Goal: Browse casually: Explore the website without a specific task or goal

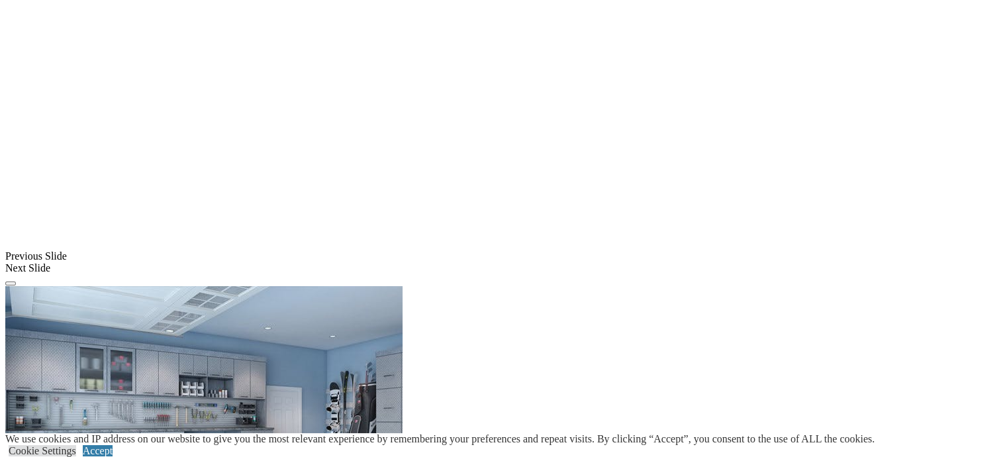
scroll to position [1293, 0]
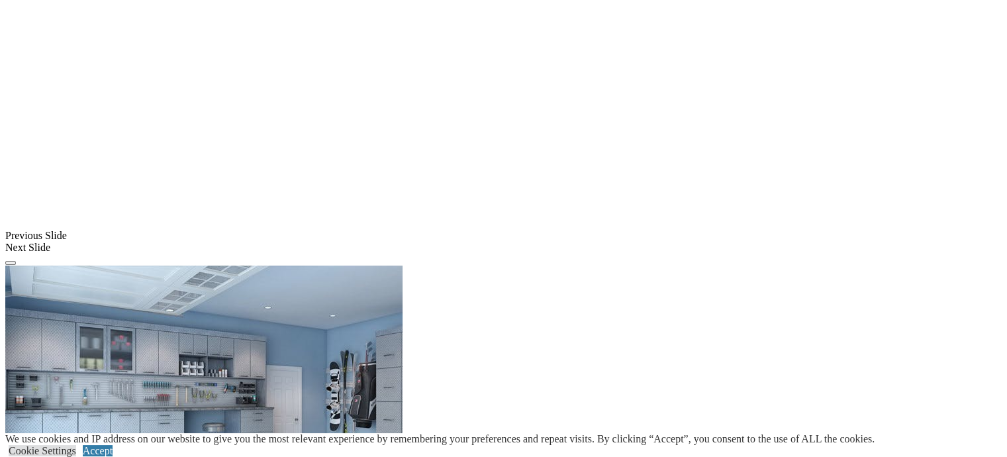
scroll to position [1324, 0]
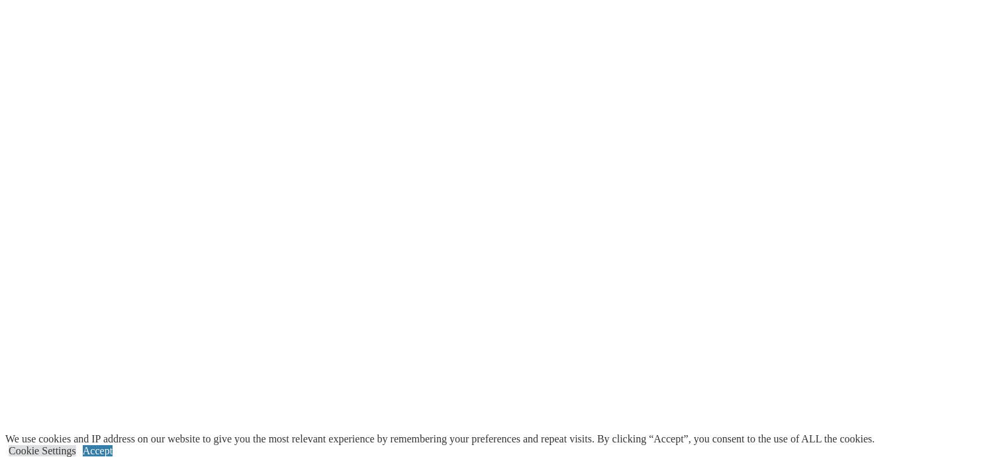
scroll to position [1536, 0]
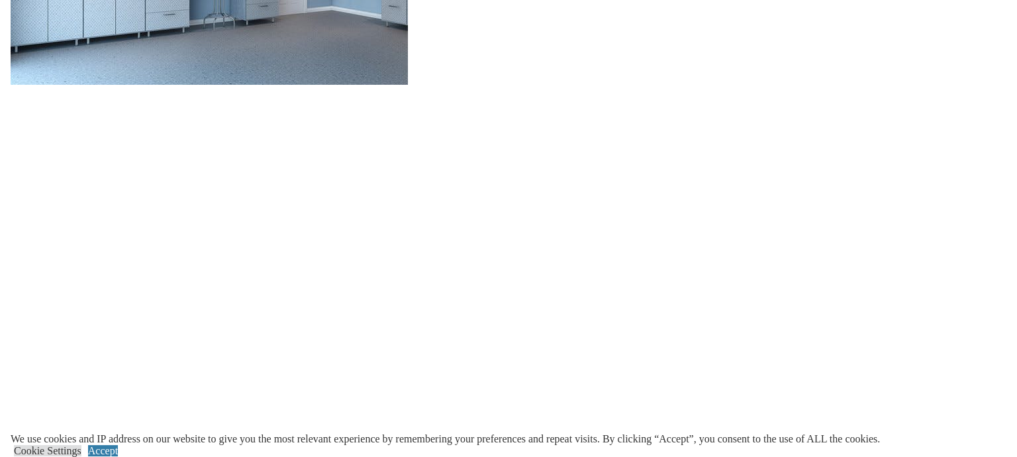
scroll to position [1428, 0]
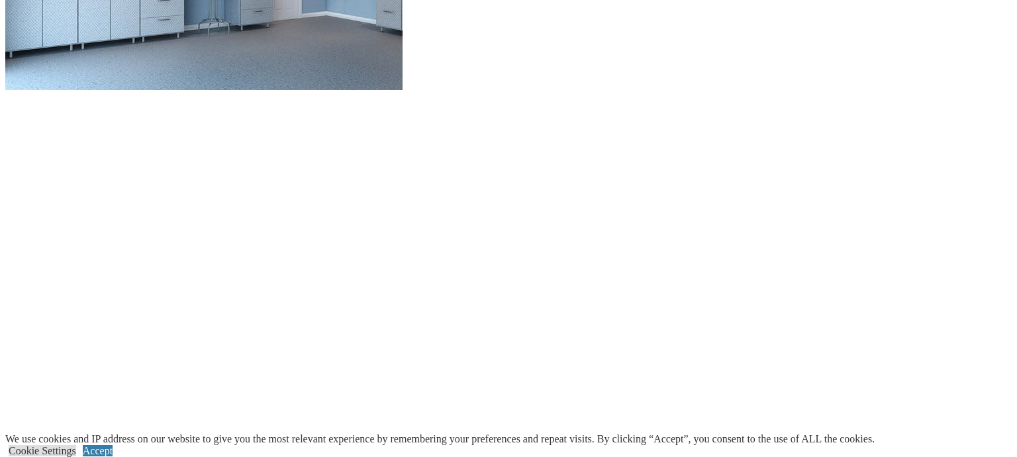
drag, startPoint x: 784, startPoint y: 217, endPoint x: 777, endPoint y: -17, distance: 233.2
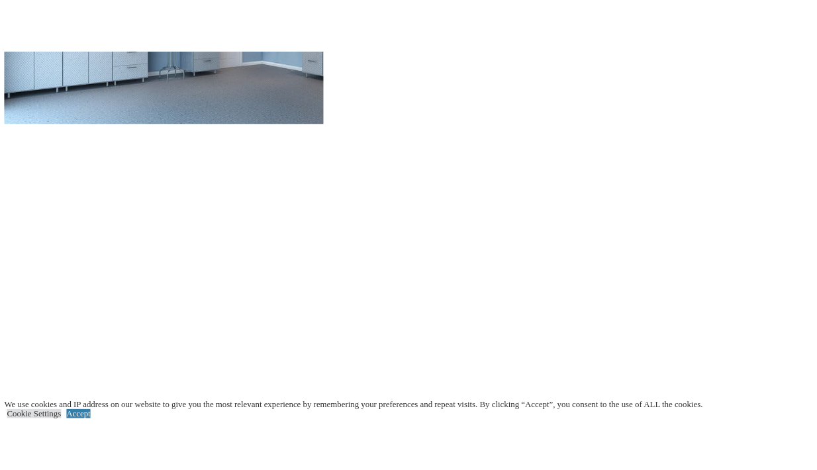
scroll to position [1343, 0]
